Goal: Transaction & Acquisition: Obtain resource

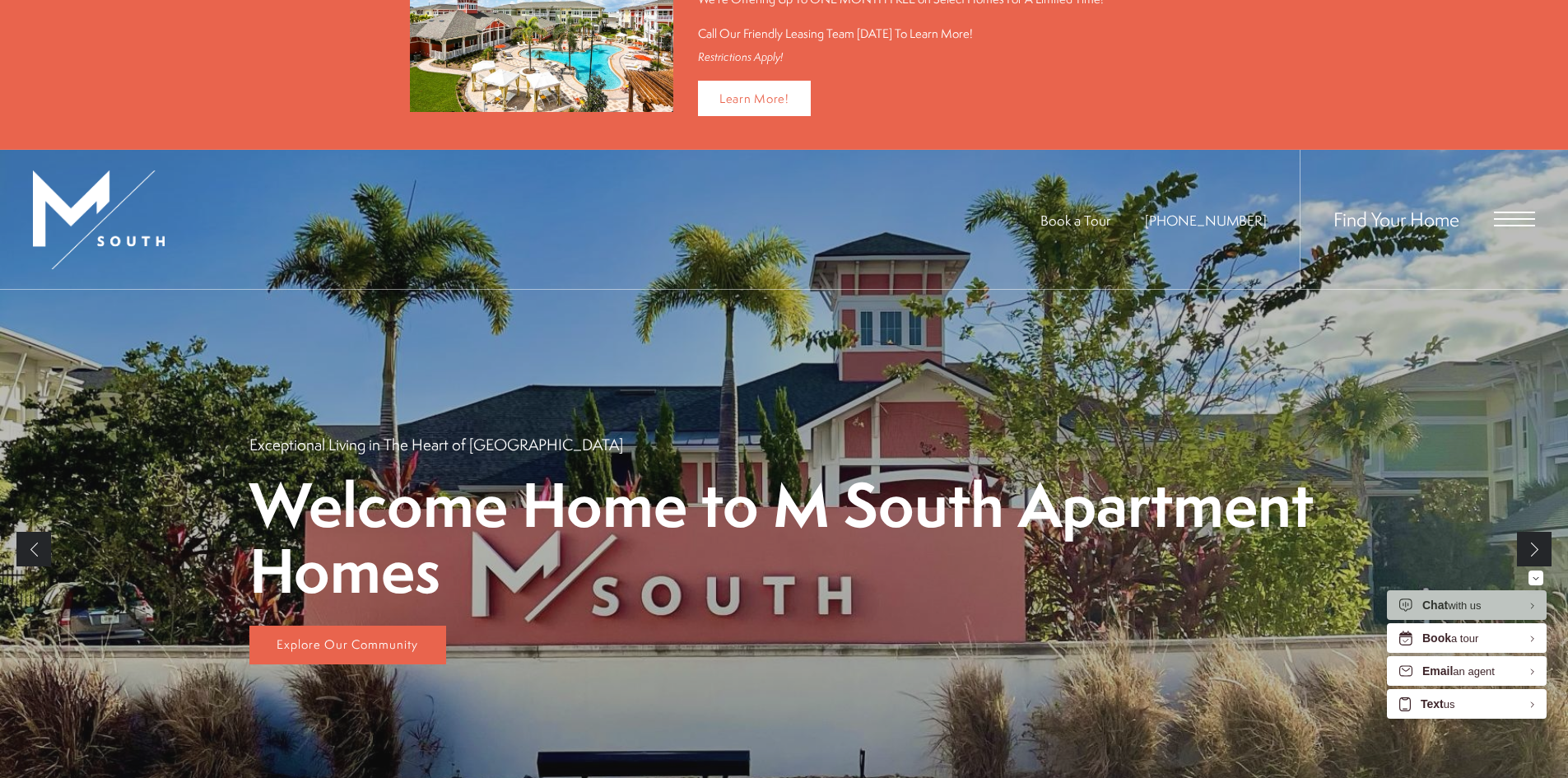
scroll to position [165, 0]
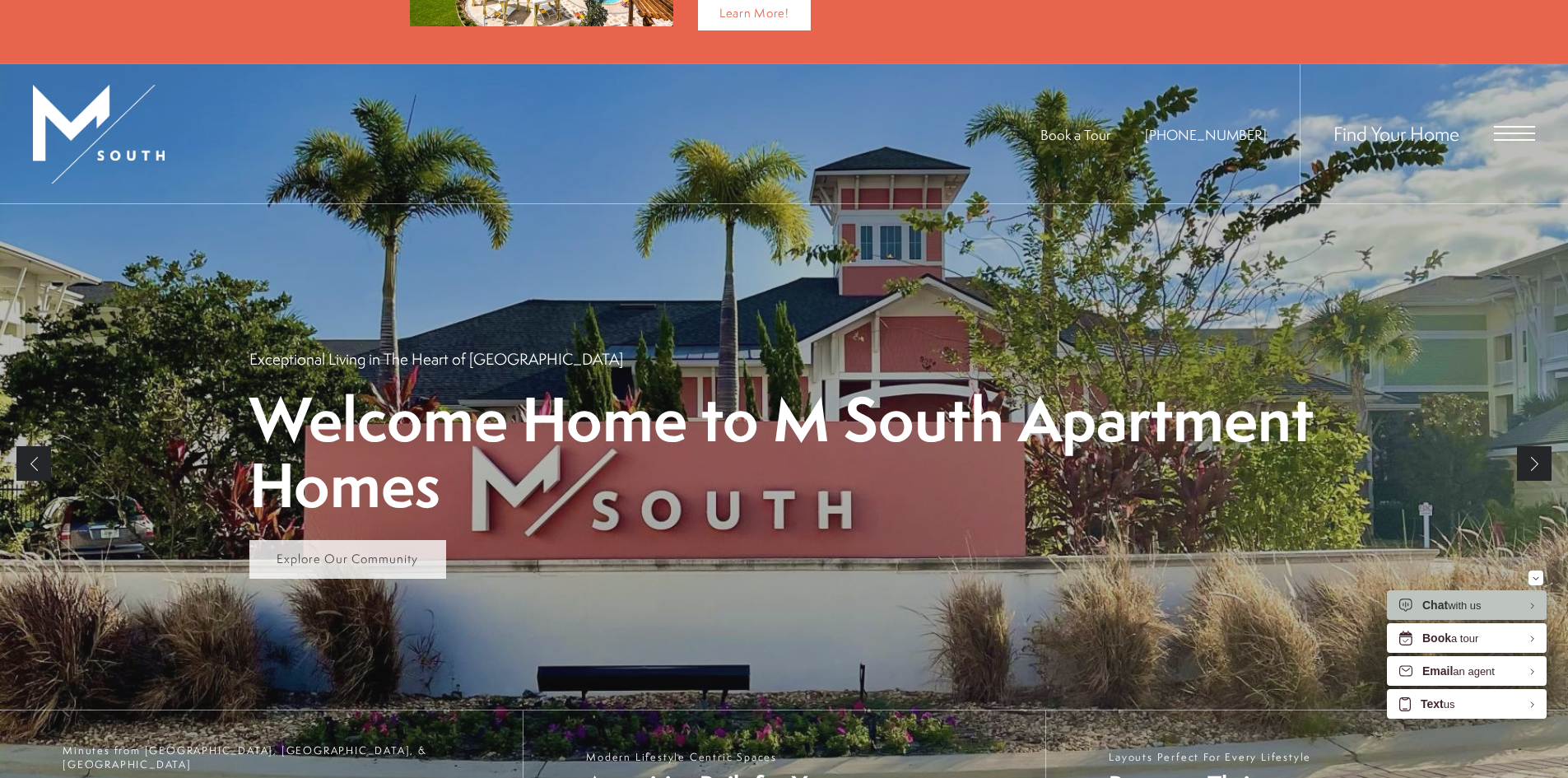
click at [391, 560] on span "Explore Our Community" at bounding box center [347, 559] width 141 height 17
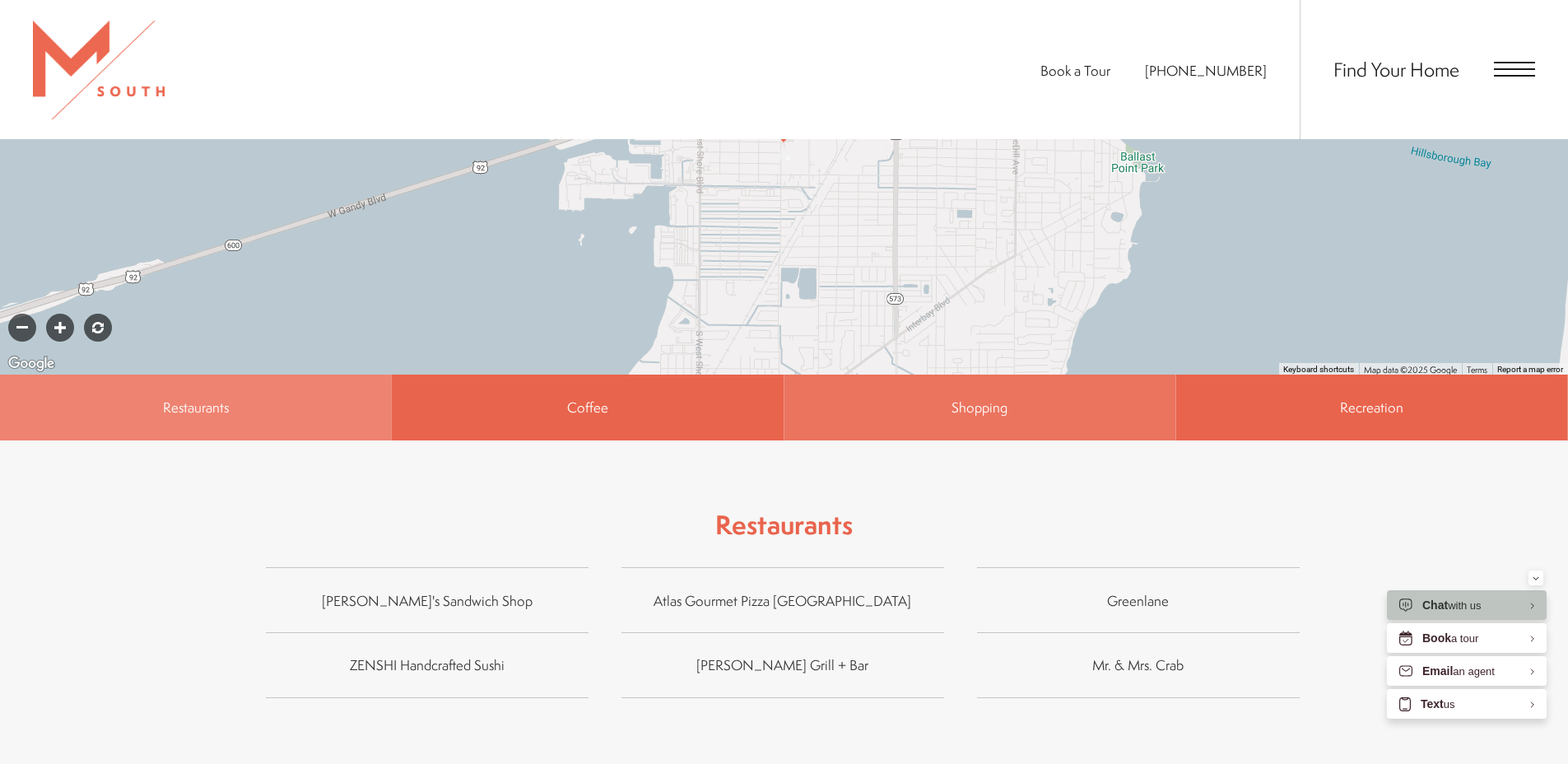
scroll to position [1153, 0]
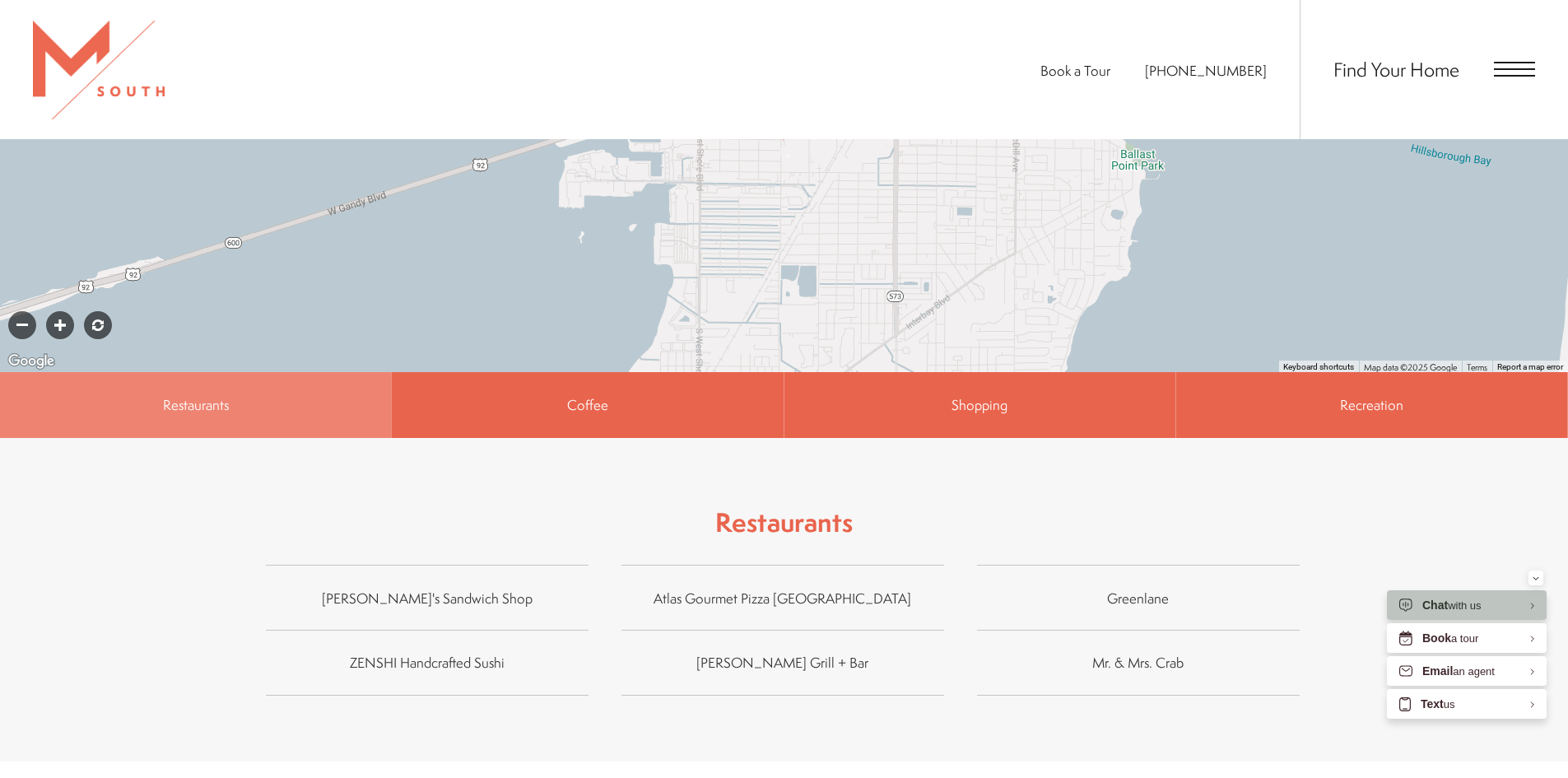
click at [276, 372] on span "Restaurants" at bounding box center [195, 406] width 391 height 66
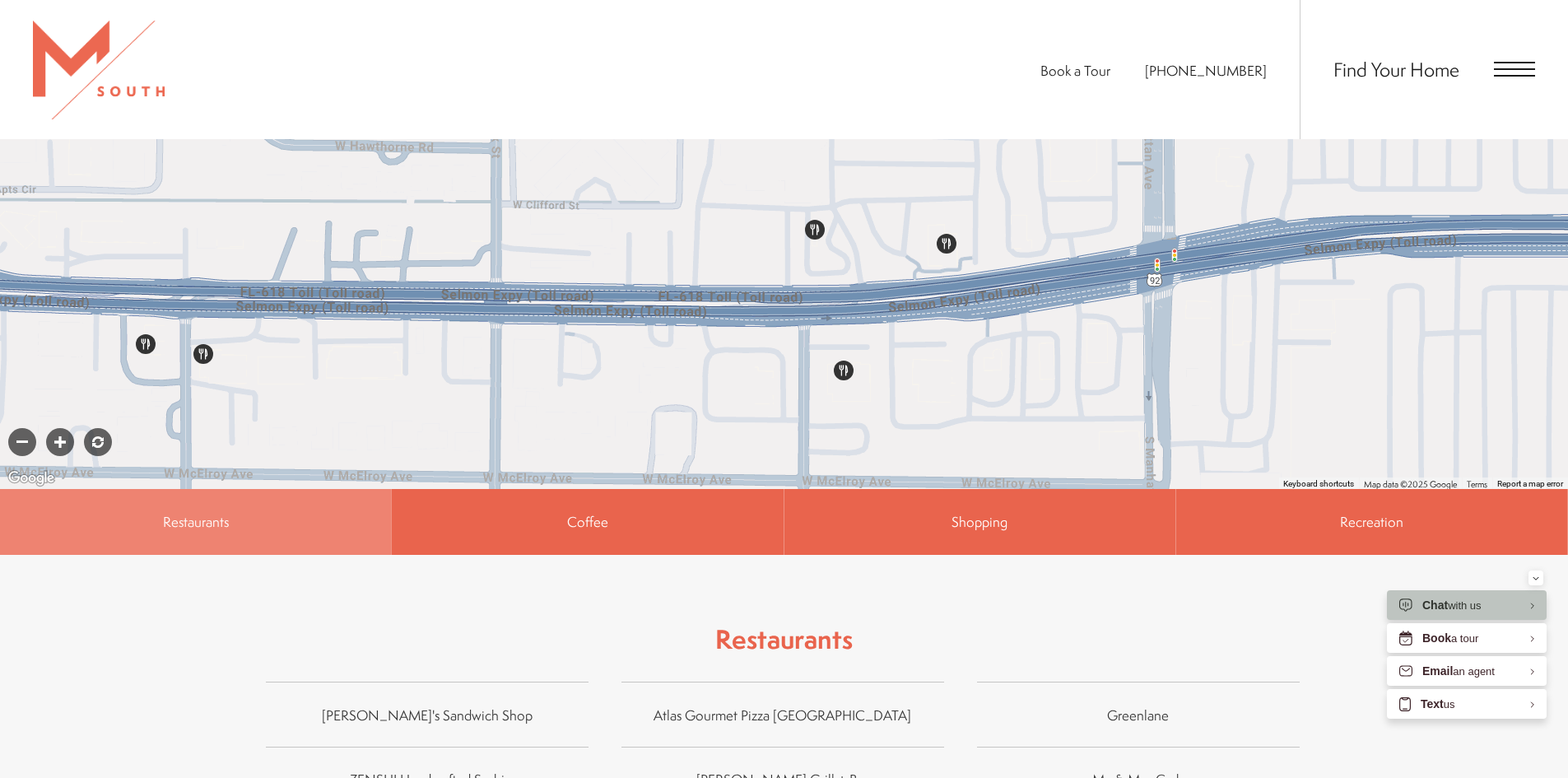
scroll to position [988, 0]
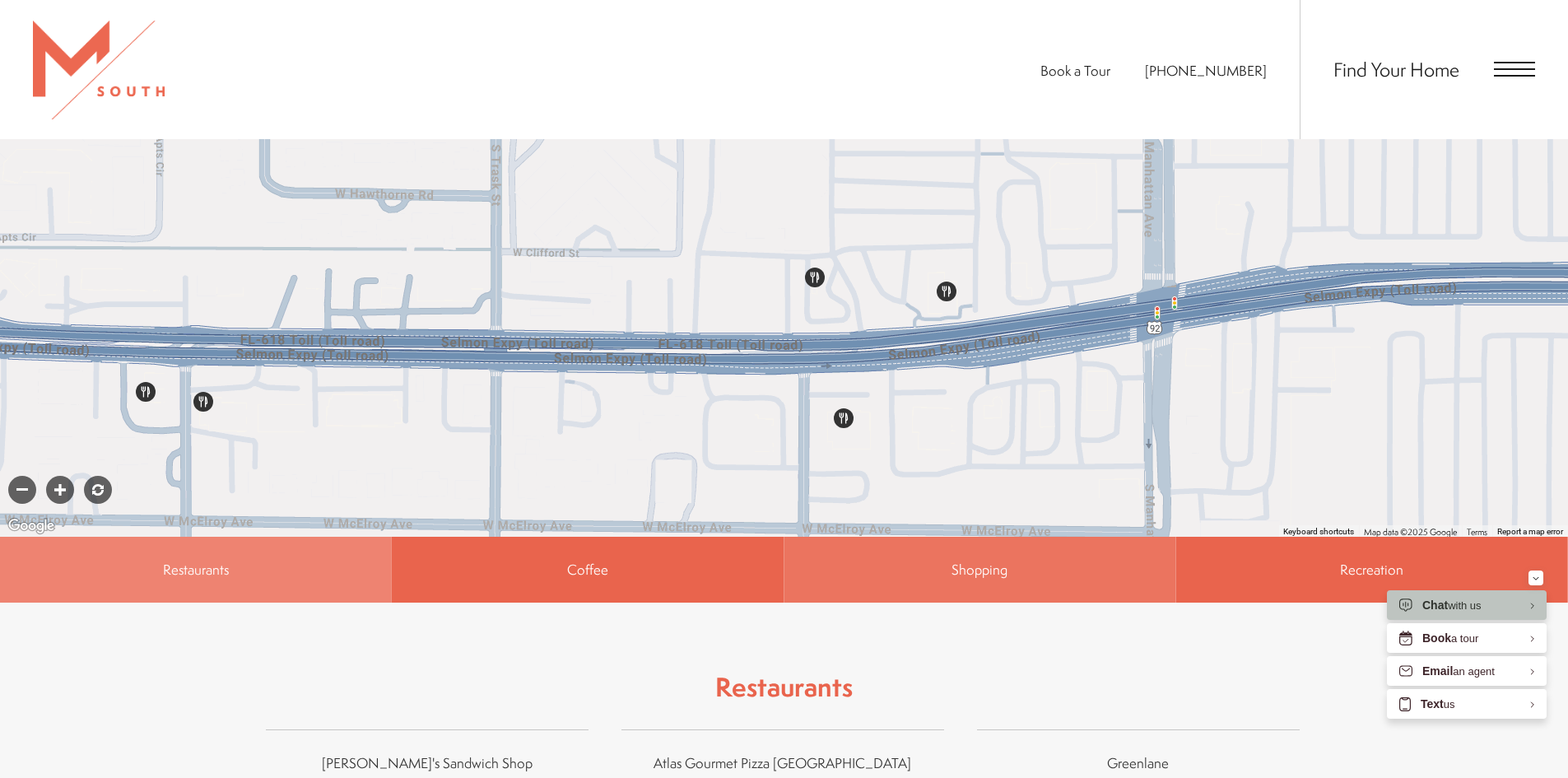
click at [1060, 577] on span "Shopping" at bounding box center [980, 570] width 391 height 66
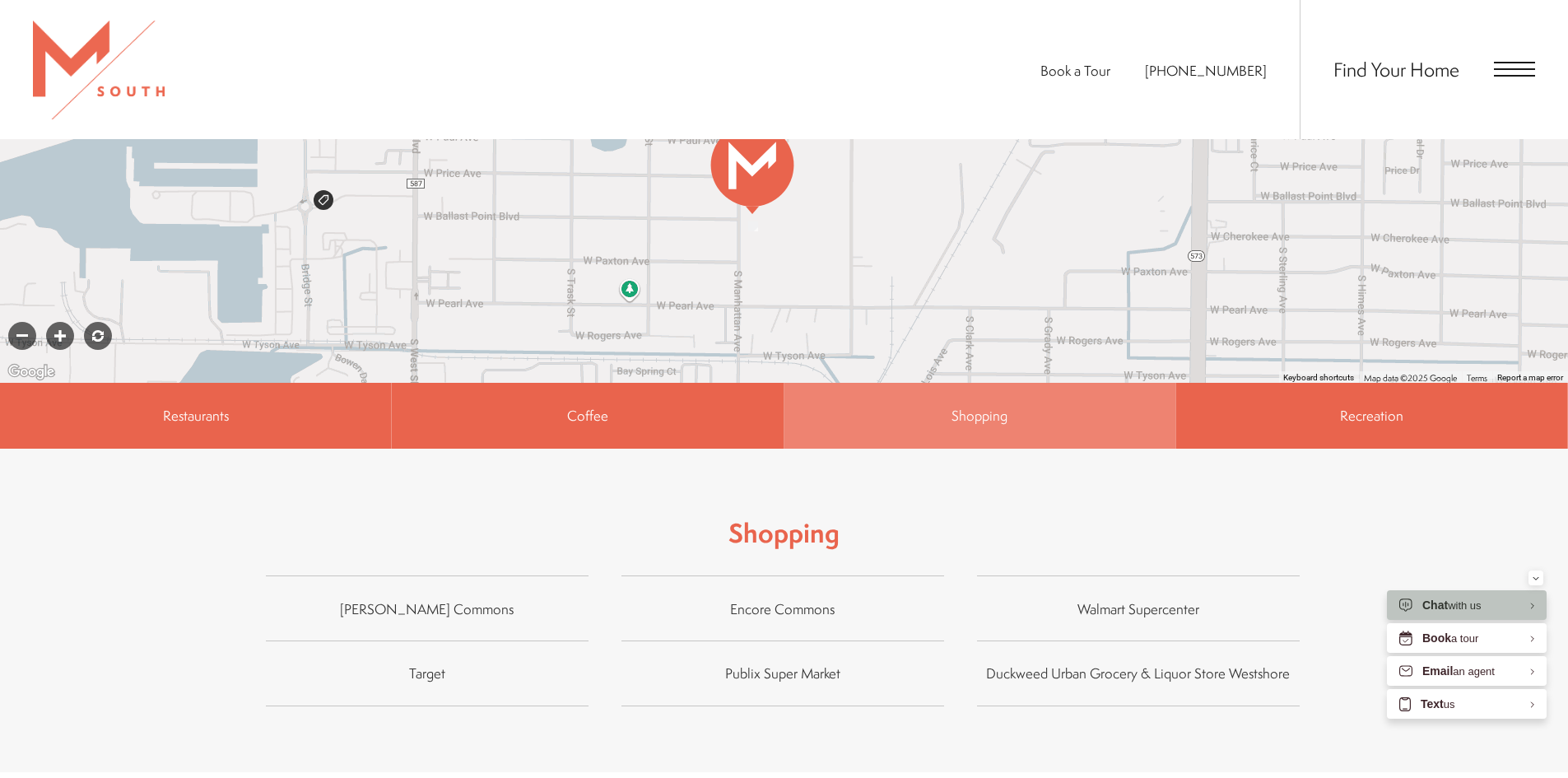
scroll to position [1153, 0]
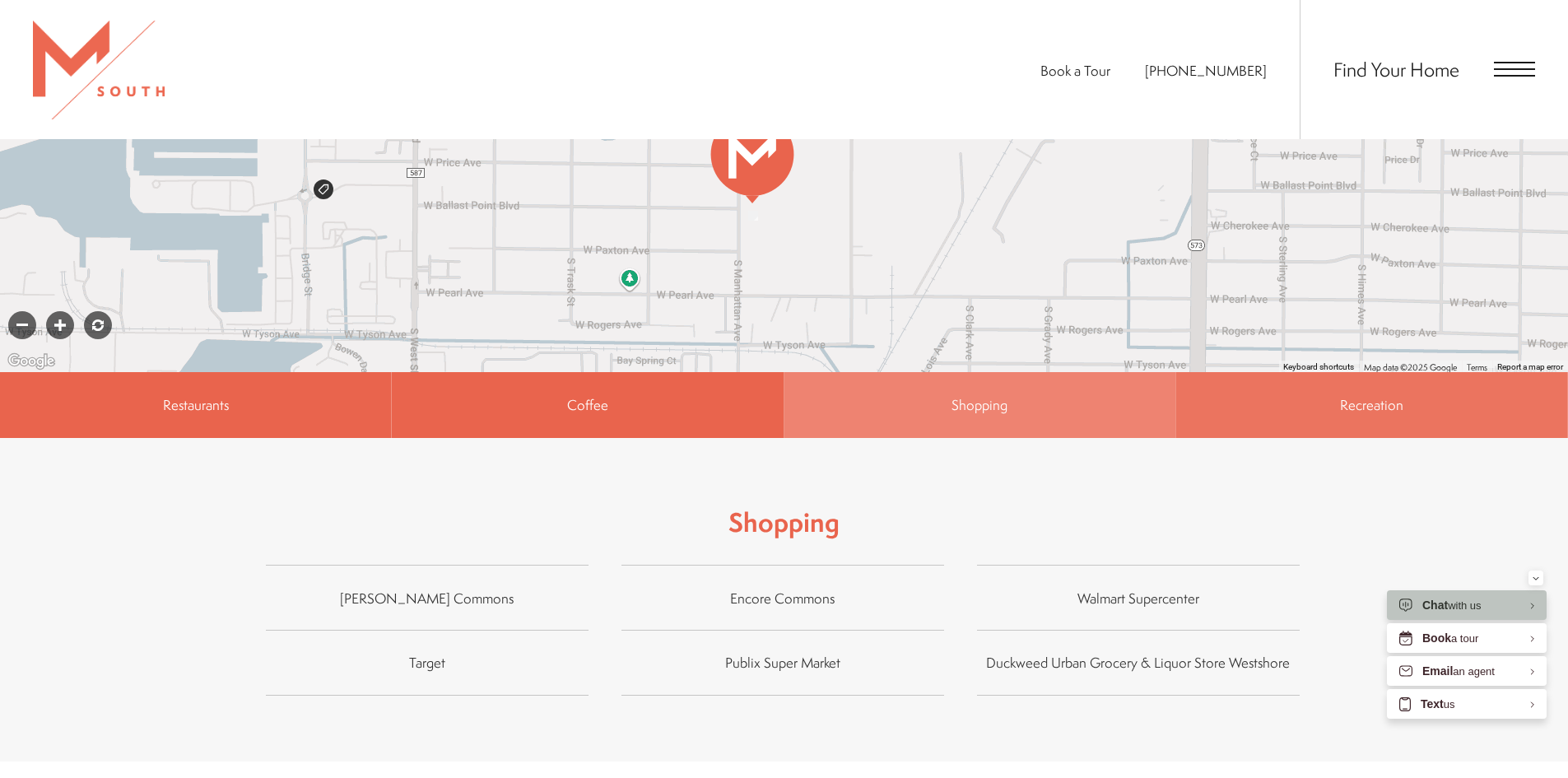
click at [1341, 395] on span "Recreation" at bounding box center [1372, 405] width 64 height 19
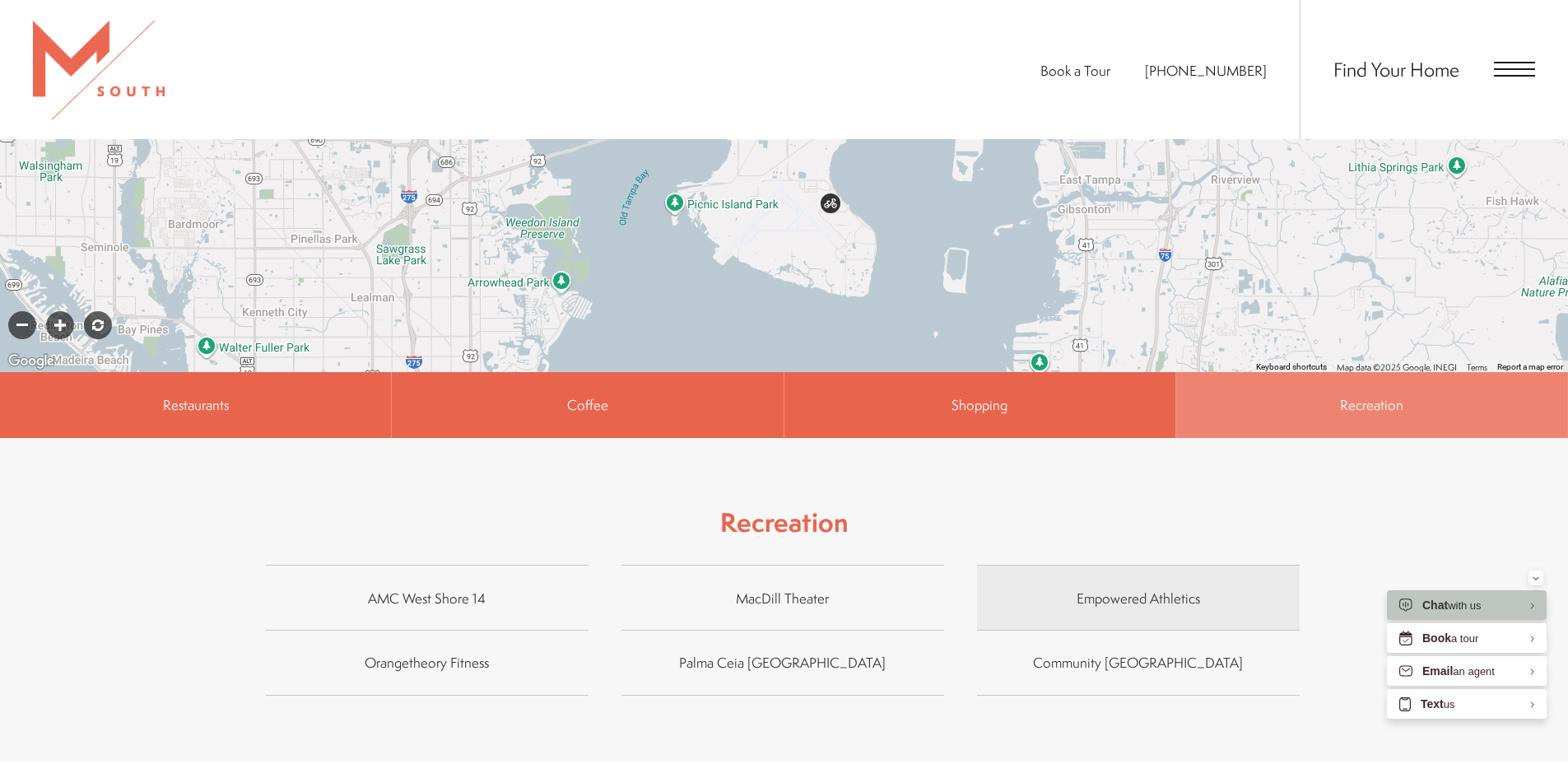
click at [1088, 585] on span "Empowered Athletics" at bounding box center [1138, 597] width 323 height 24
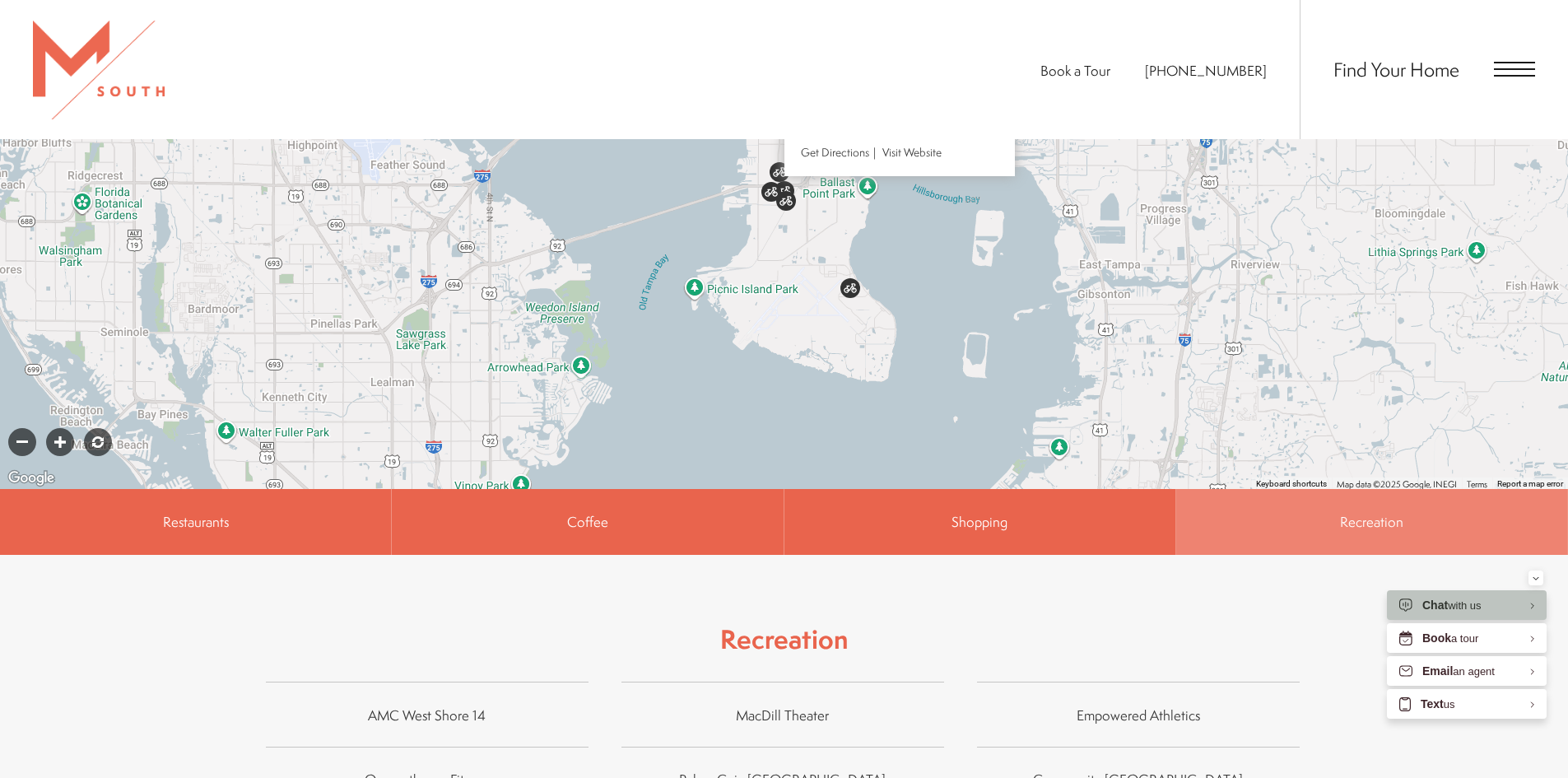
scroll to position [1033, 0]
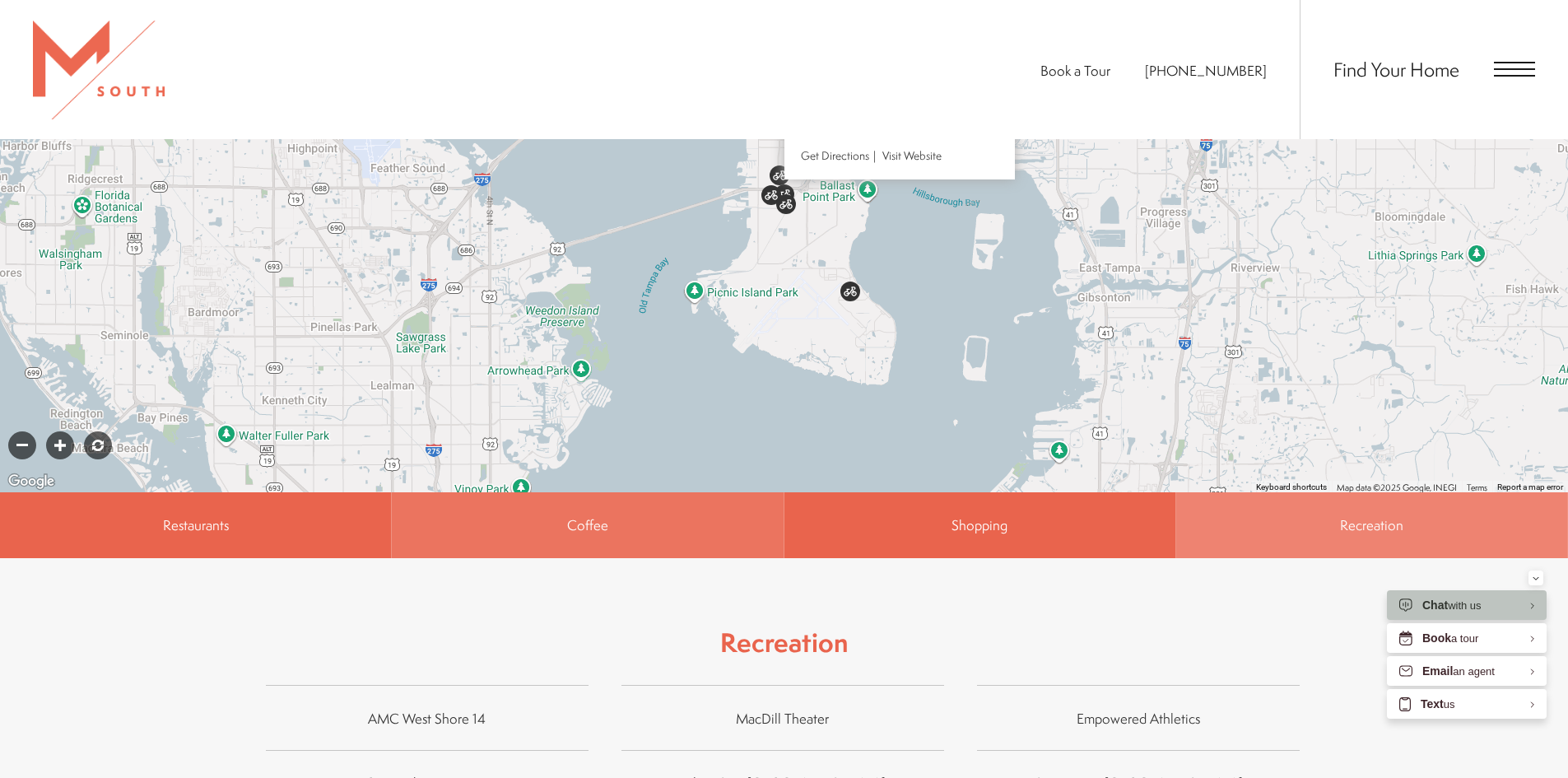
click at [656, 508] on span "Coffee" at bounding box center [587, 525] width 391 height 66
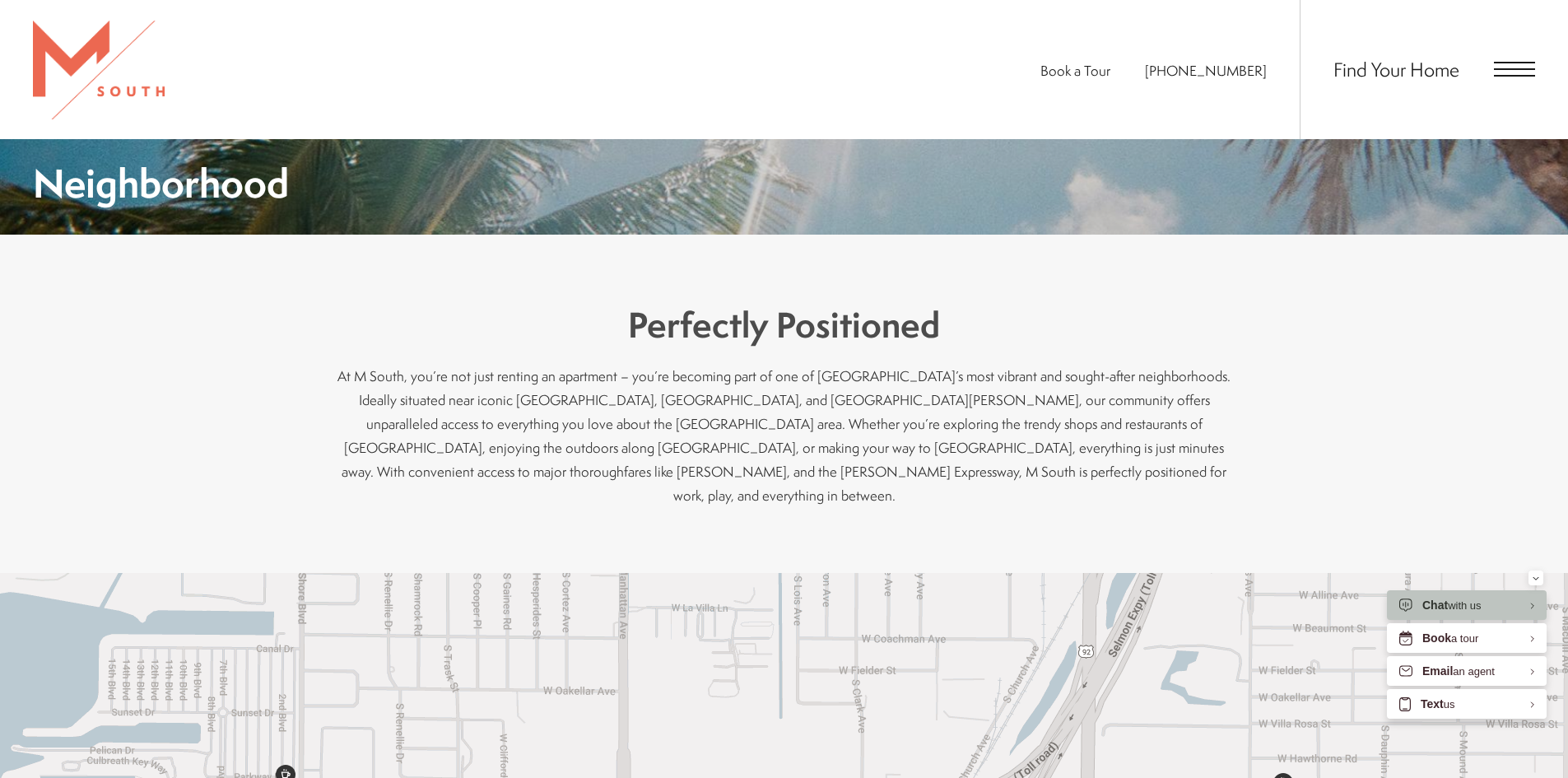
scroll to position [374, 0]
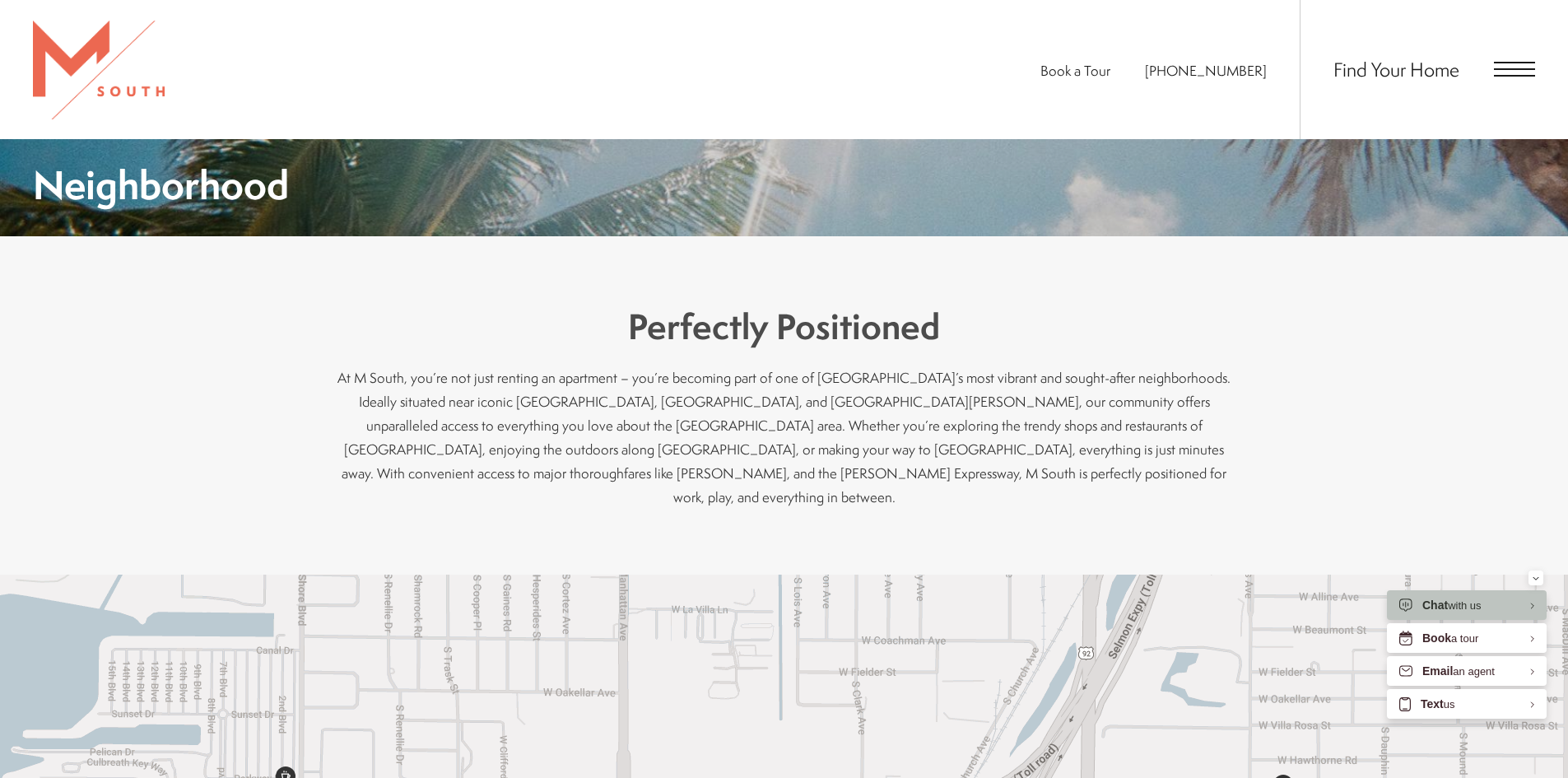
click at [1430, 65] on span "Find Your Home" at bounding box center [1396, 69] width 126 height 26
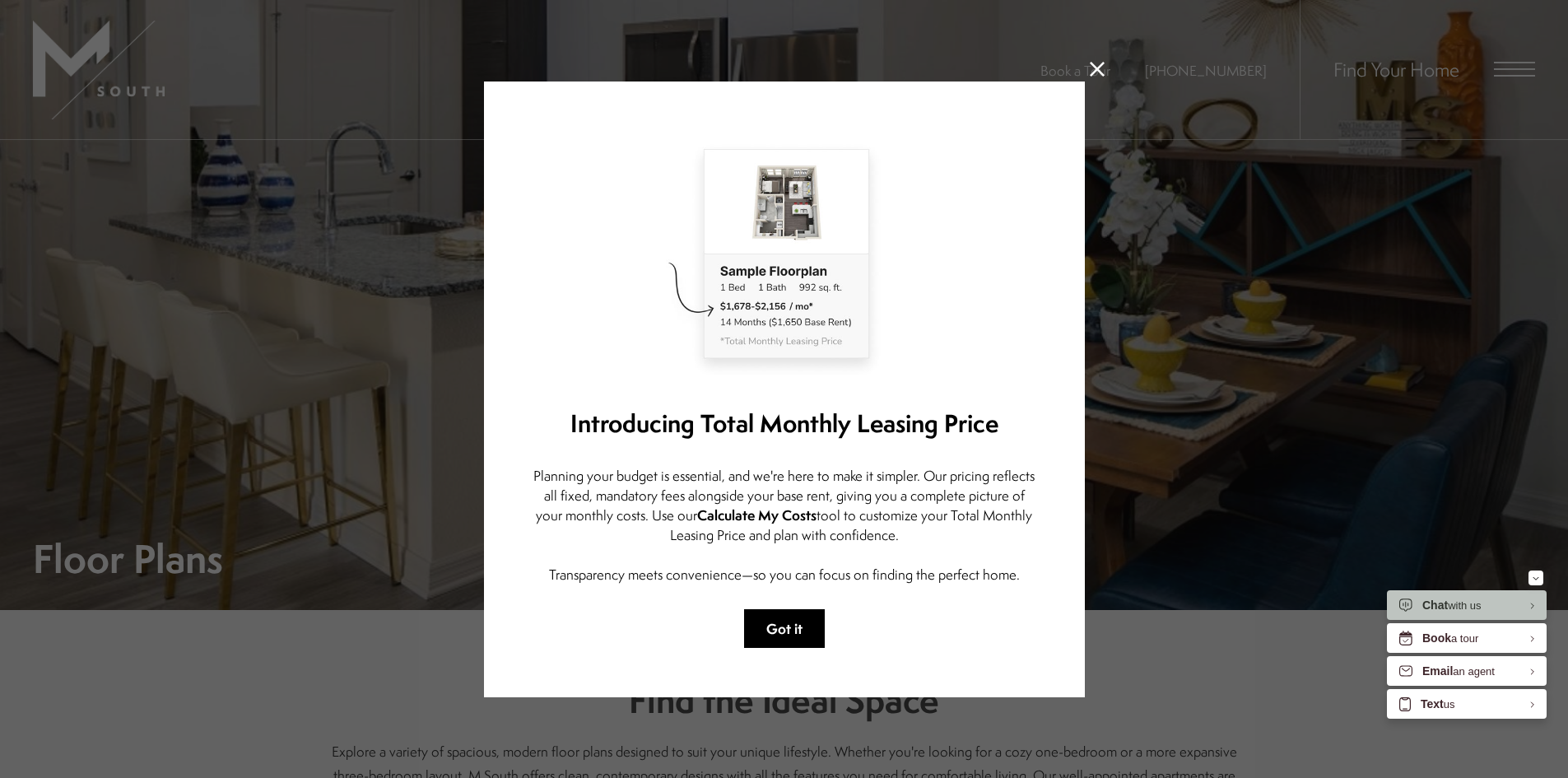
click at [785, 627] on button "Got it" at bounding box center [784, 629] width 81 height 38
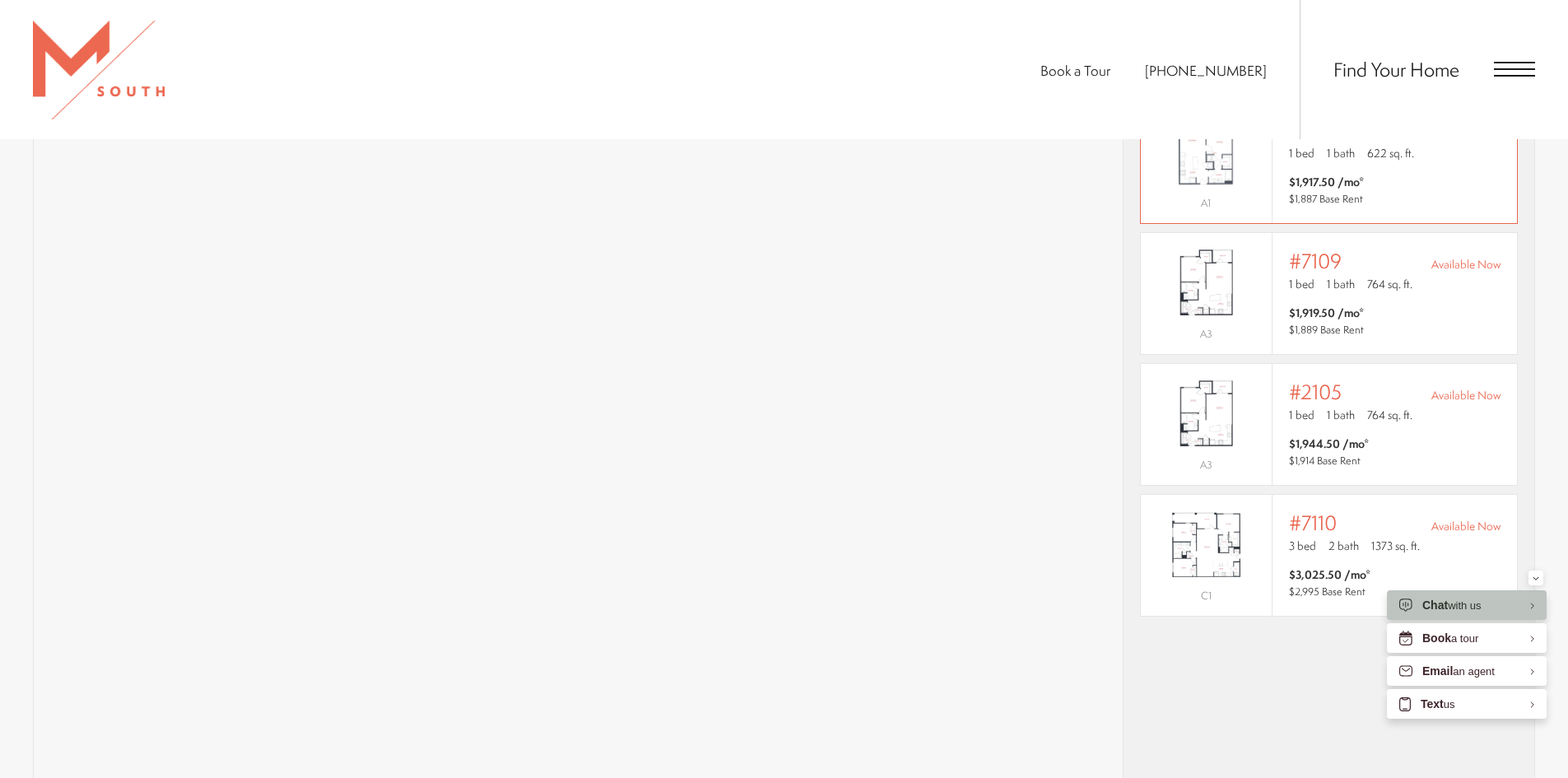
scroll to position [1400, 0]
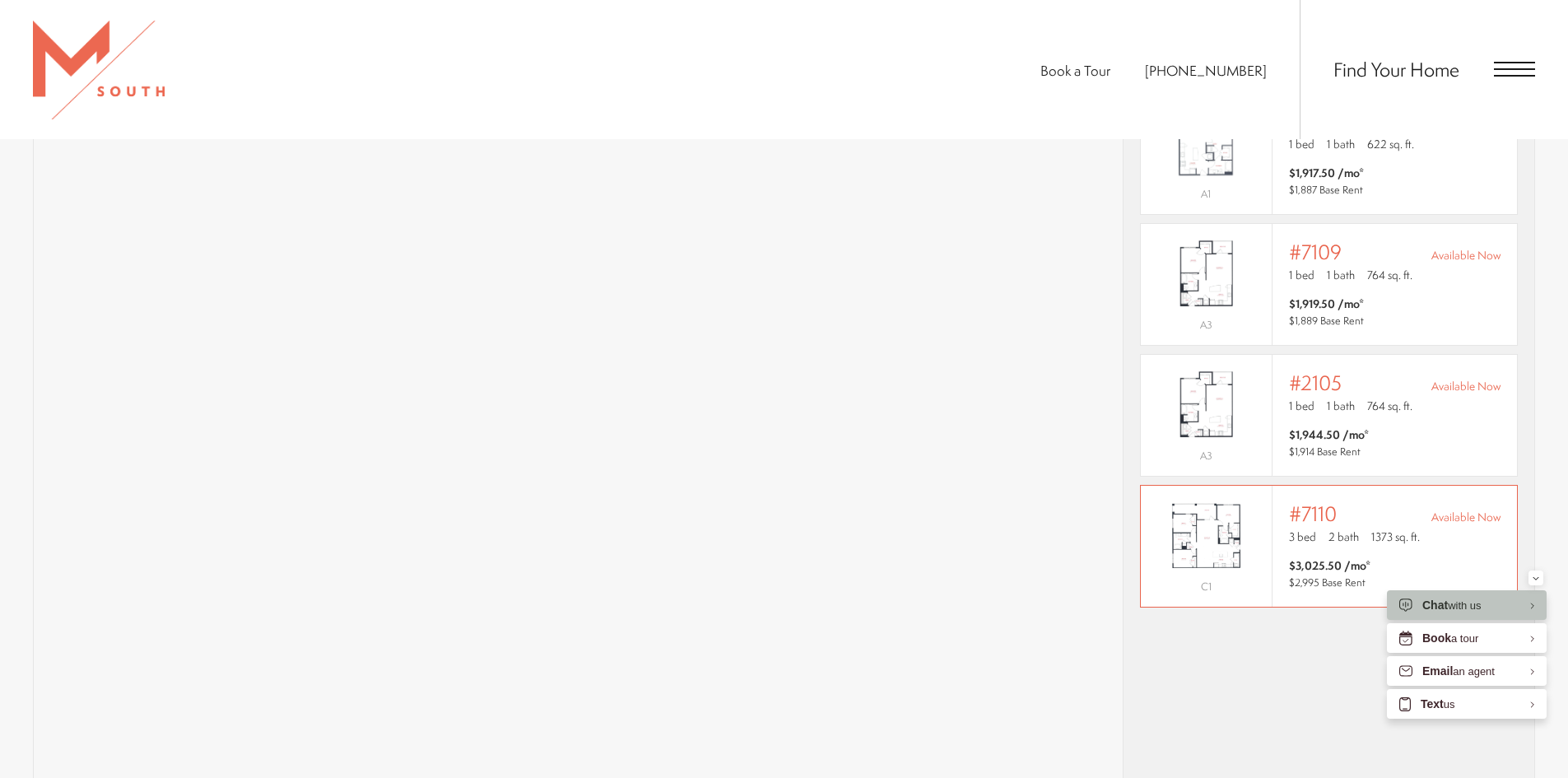
click at [1284, 491] on div "Outside price filter range #7110 Available Now 3 bed 2 bath 1373 sq. ft. $3,025…" at bounding box center [1394, 546] width 244 height 121
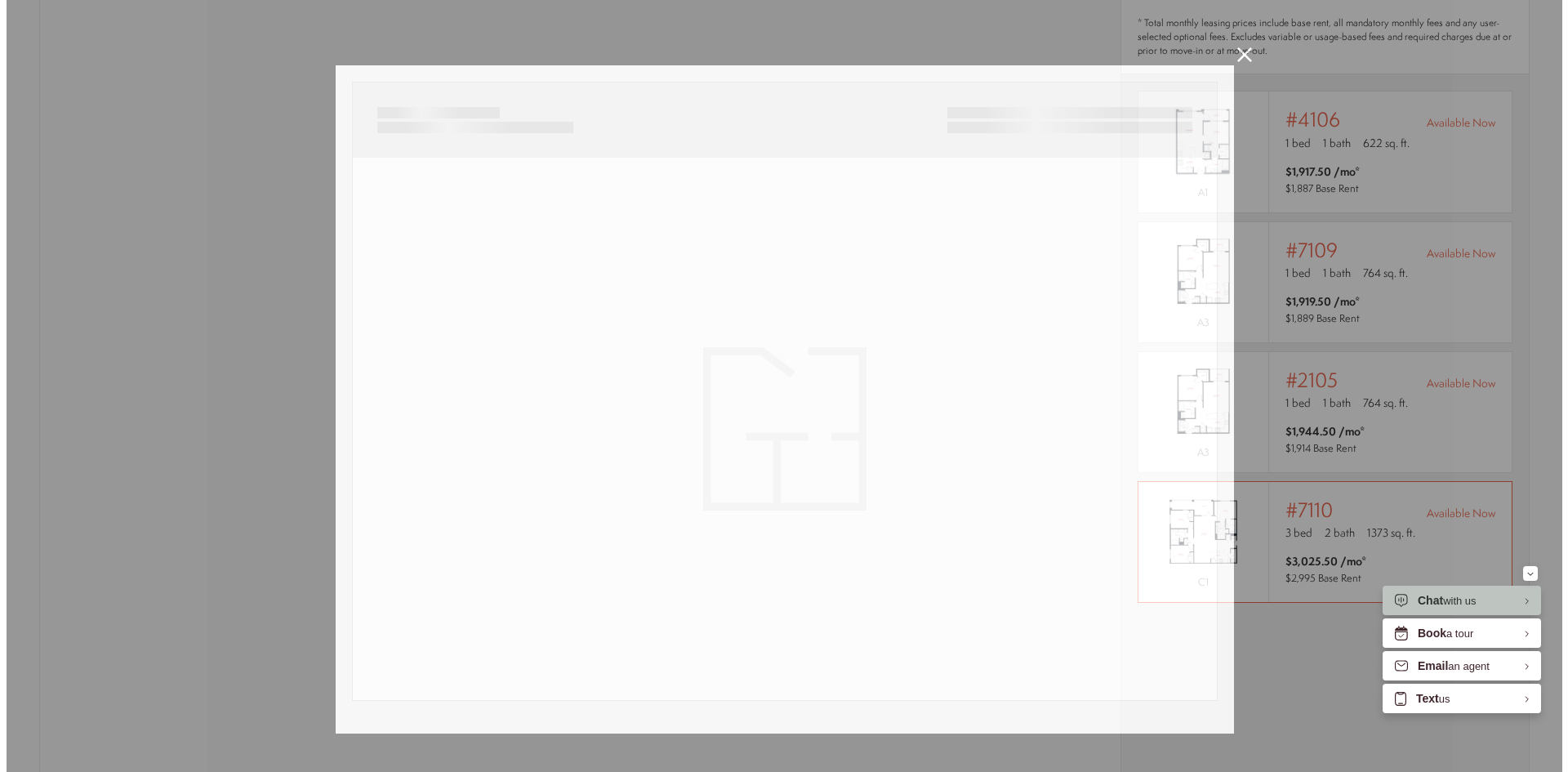
scroll to position [0, 0]
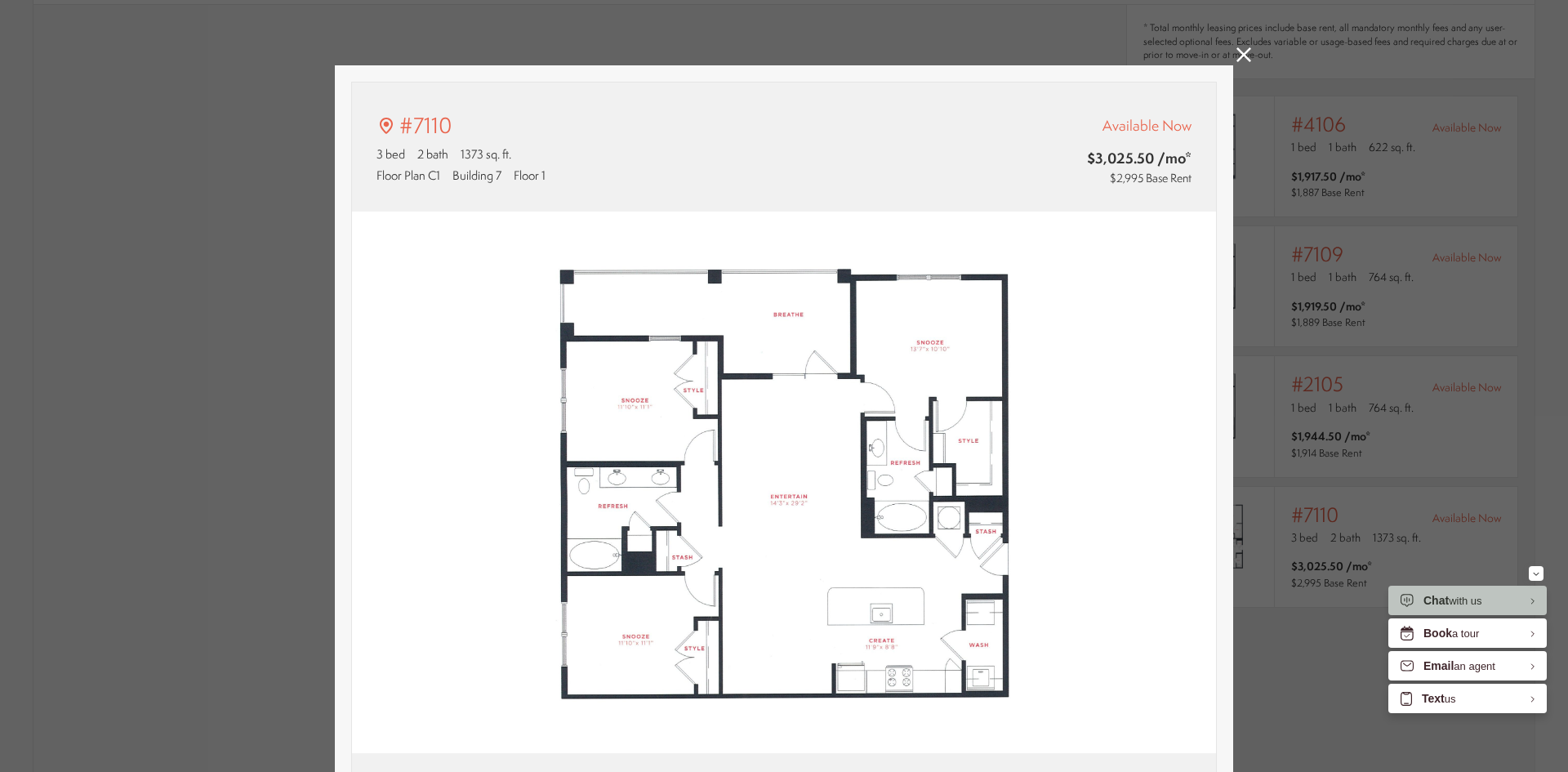
type input "**********"
click at [1243, 53] on icon at bounding box center [1243, 55] width 15 height 15
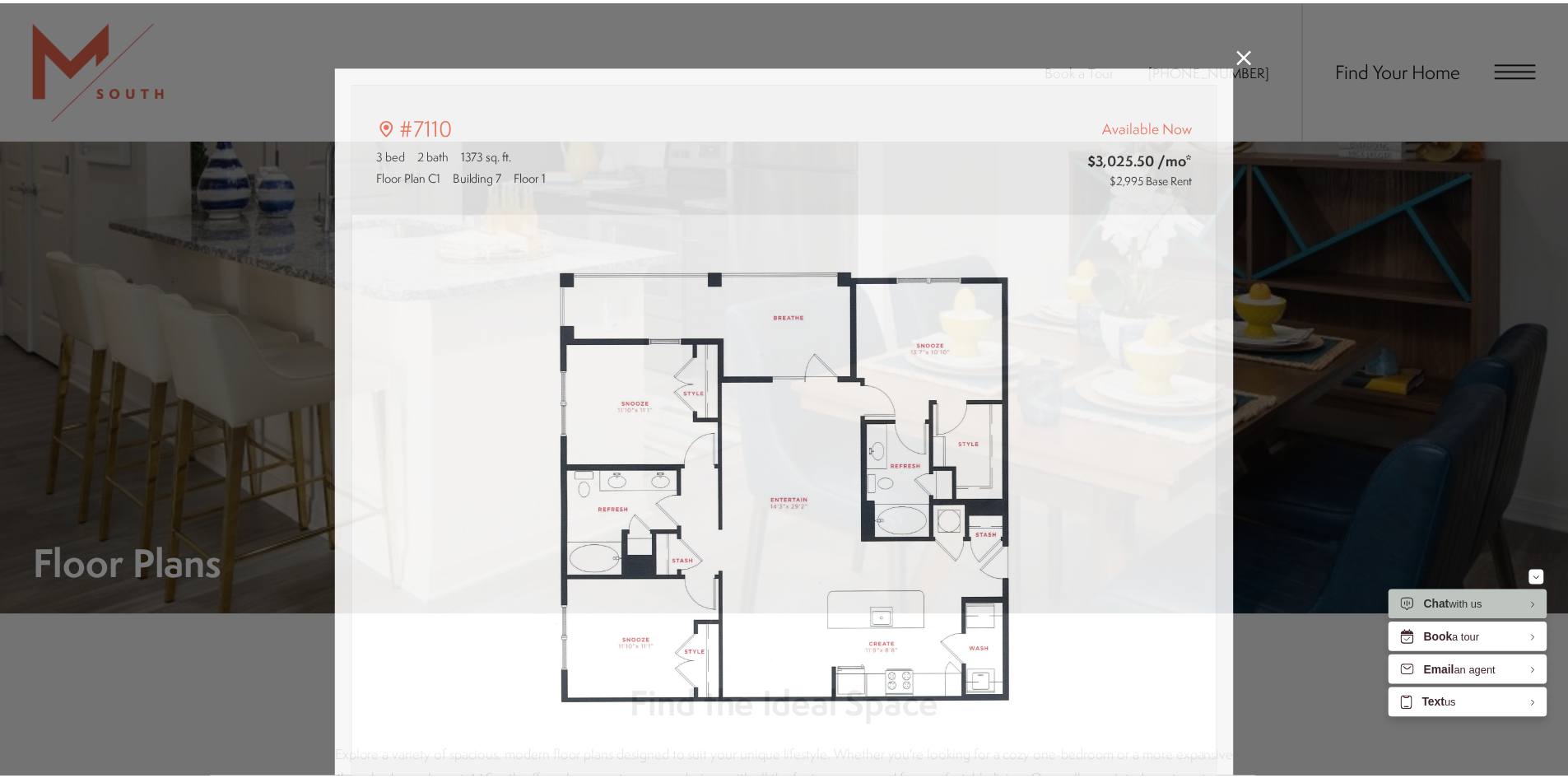
scroll to position [1400, 0]
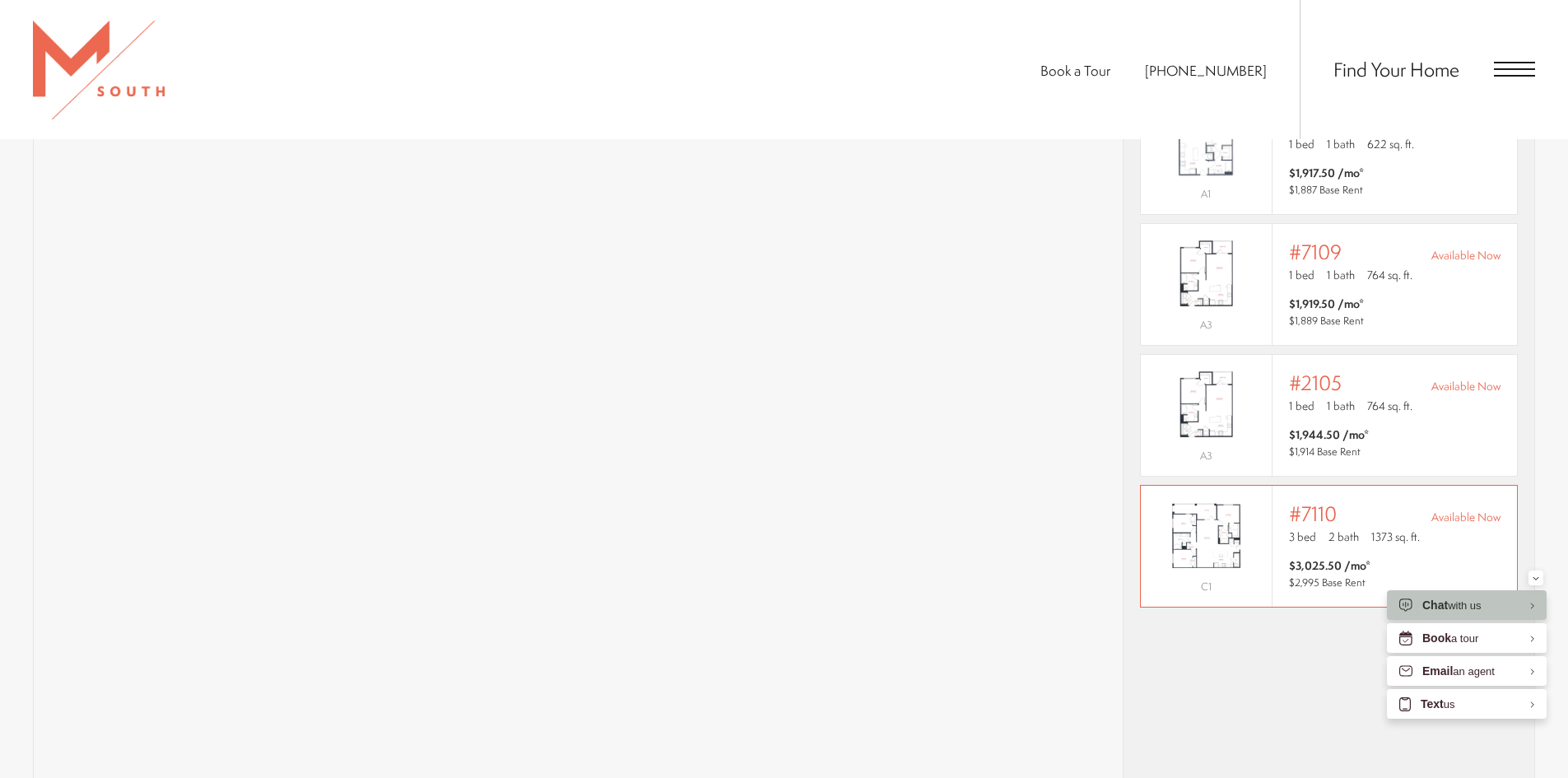
click at [1362, 529] on p "3 bed 2 bath 1373 sq. ft." at bounding box center [1394, 536] width 212 height 17
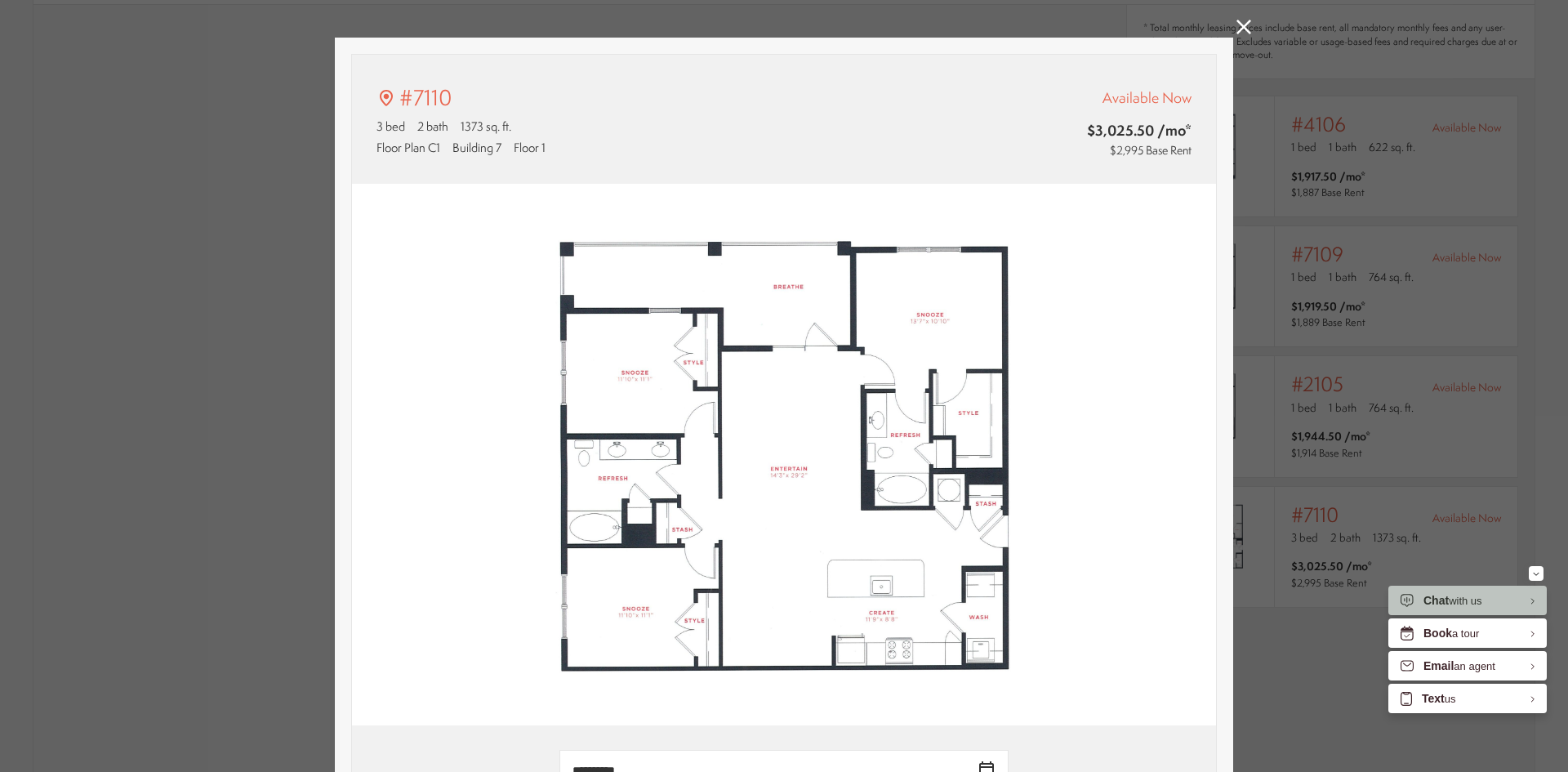
scroll to position [0, 0]
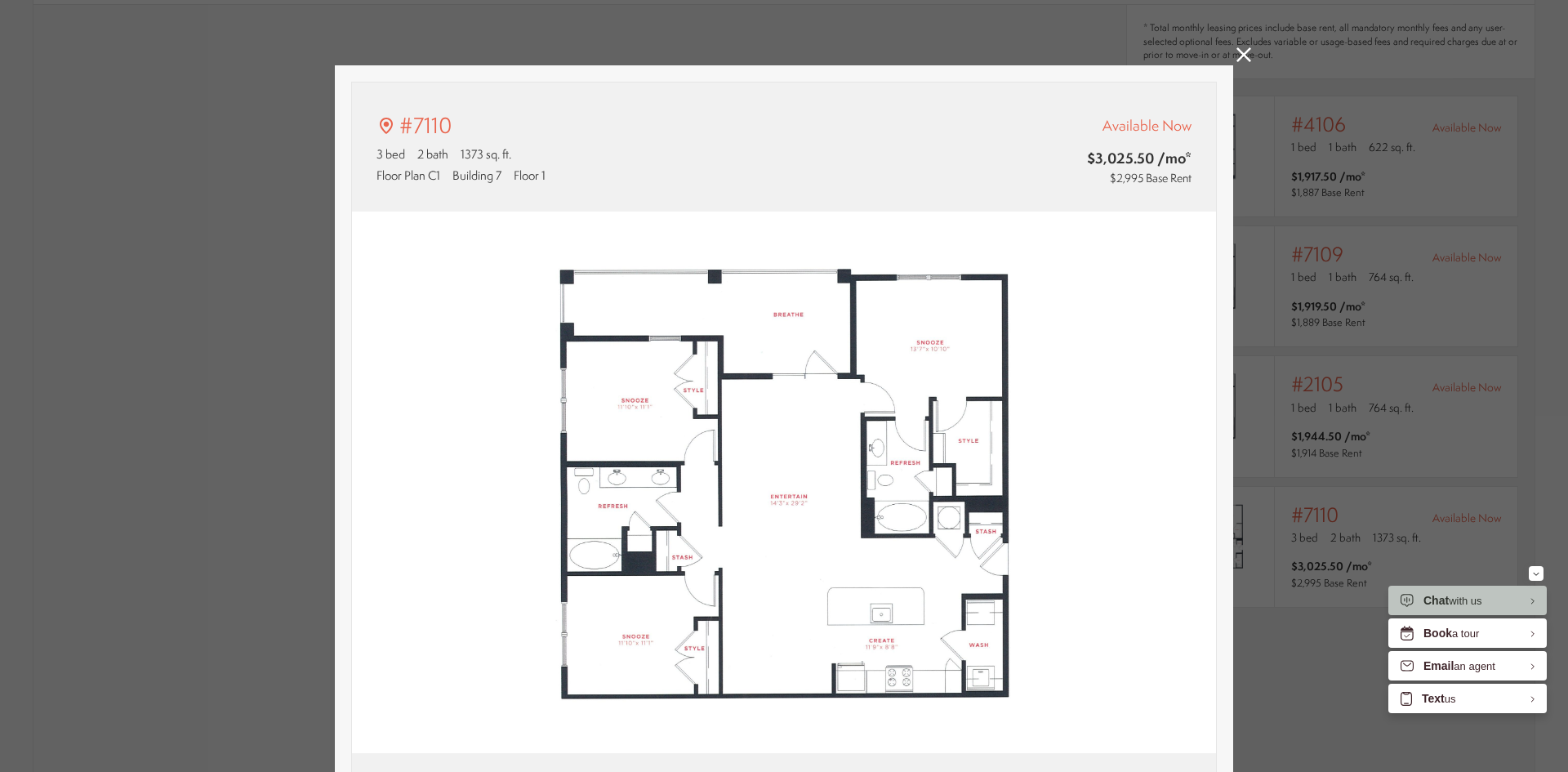
click at [1237, 56] on icon at bounding box center [1243, 55] width 15 height 15
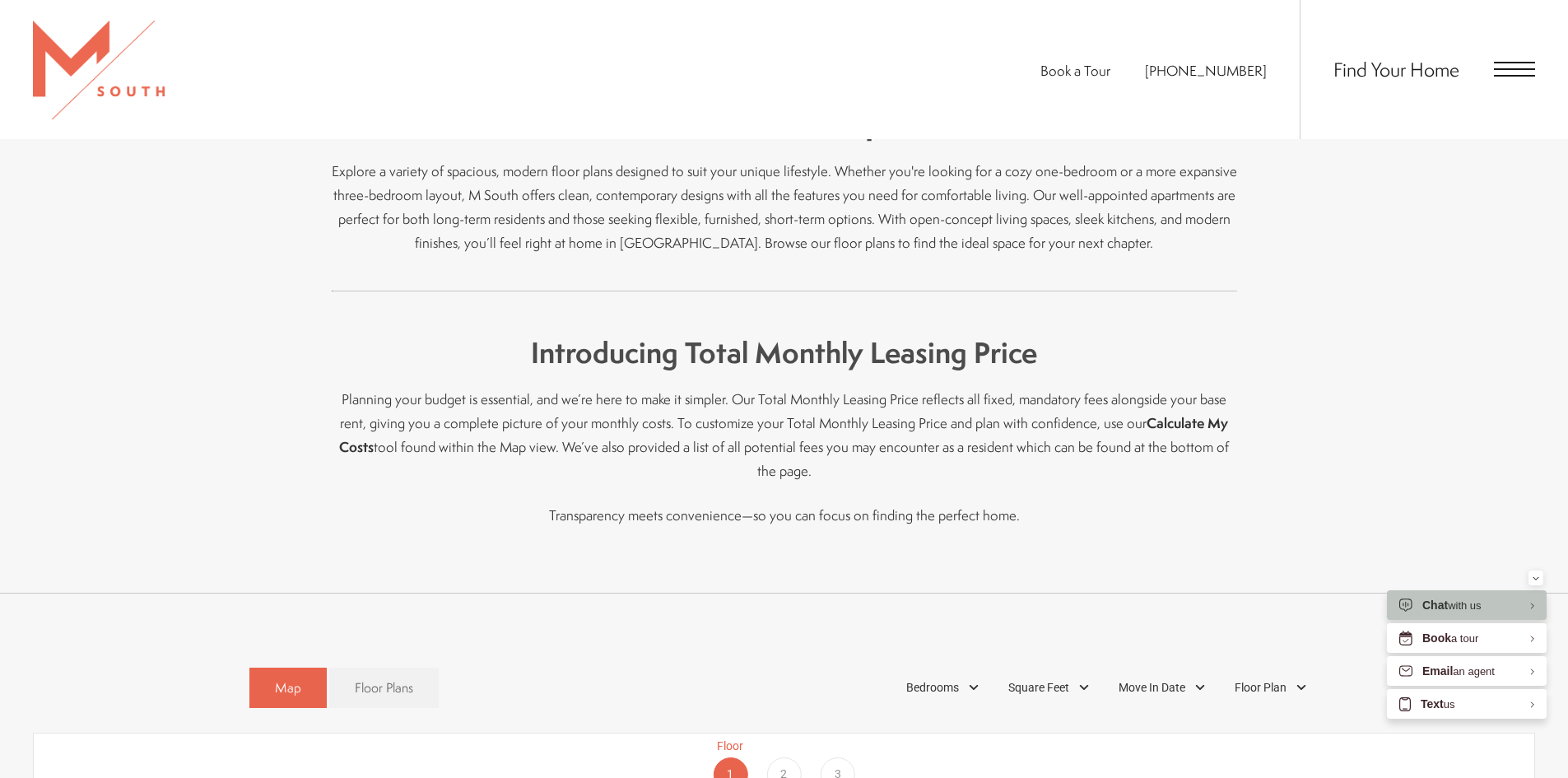
scroll to position [577, 0]
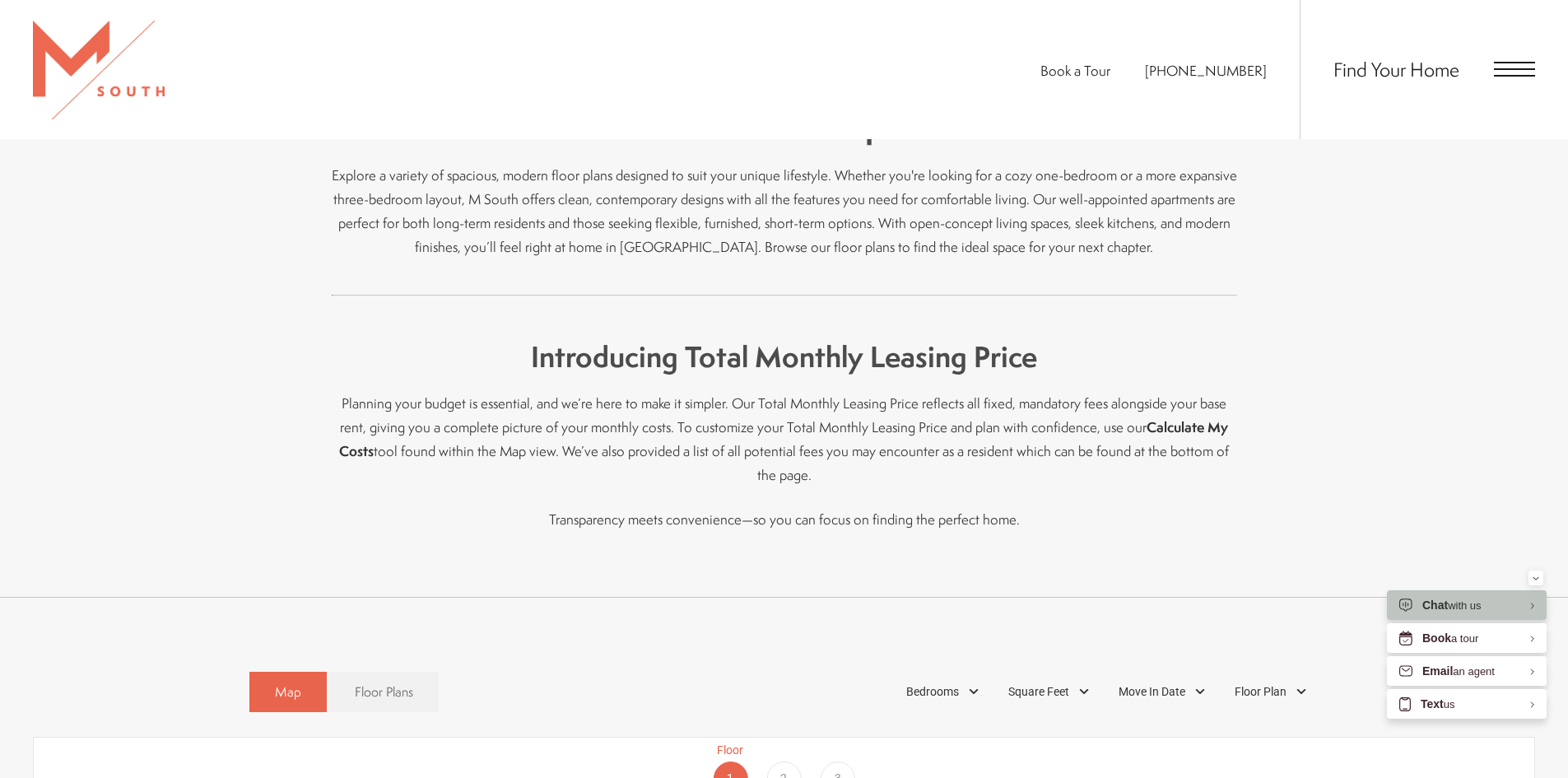
click at [1408, 72] on span "Find Your Home" at bounding box center [1396, 69] width 126 height 26
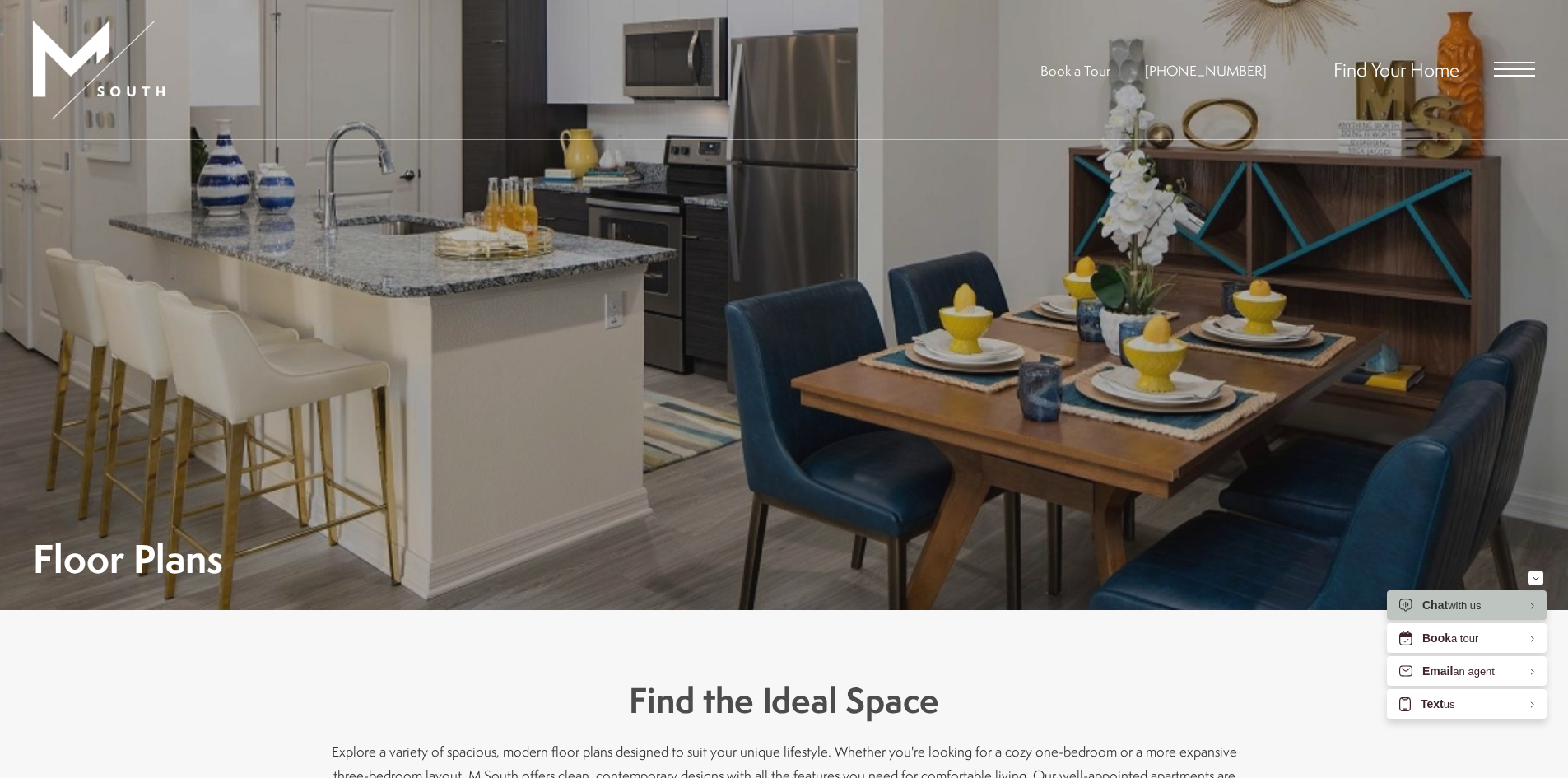
click at [110, 75] on img at bounding box center [99, 70] width 132 height 99
